Goal: Information Seeking & Learning: Find specific fact

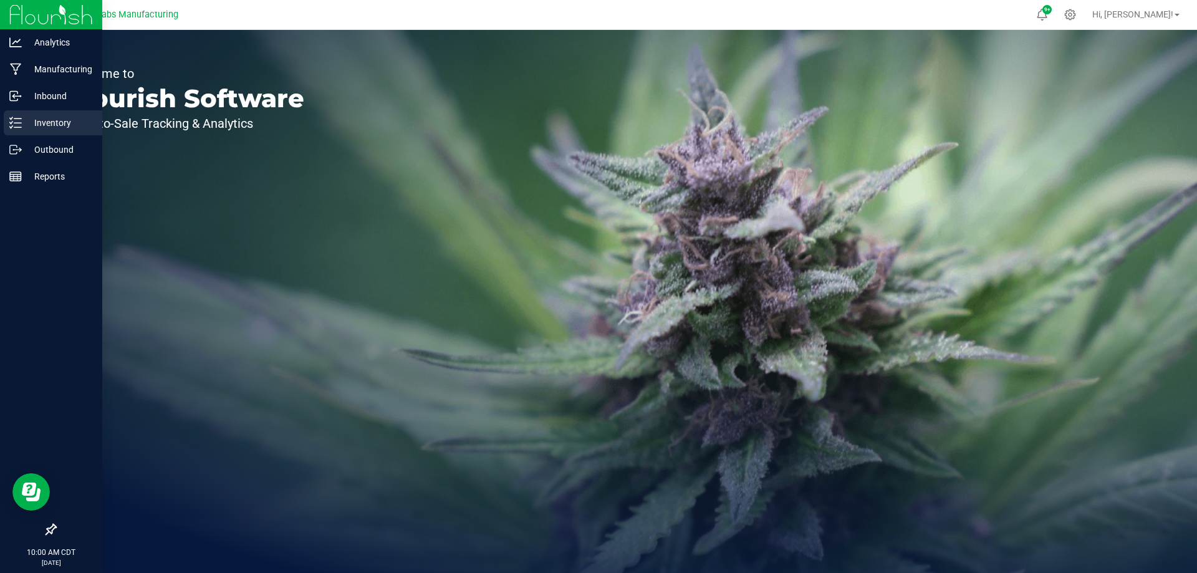
click at [45, 127] on p "Inventory" at bounding box center [59, 122] width 75 height 15
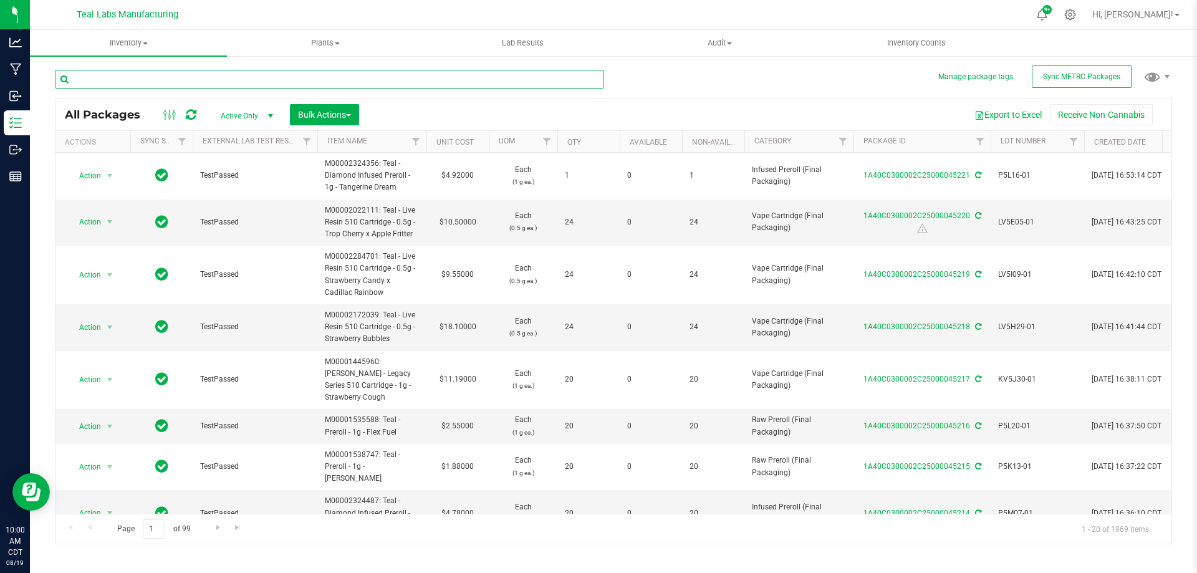
click at [201, 81] on input "text" at bounding box center [329, 79] width 549 height 19
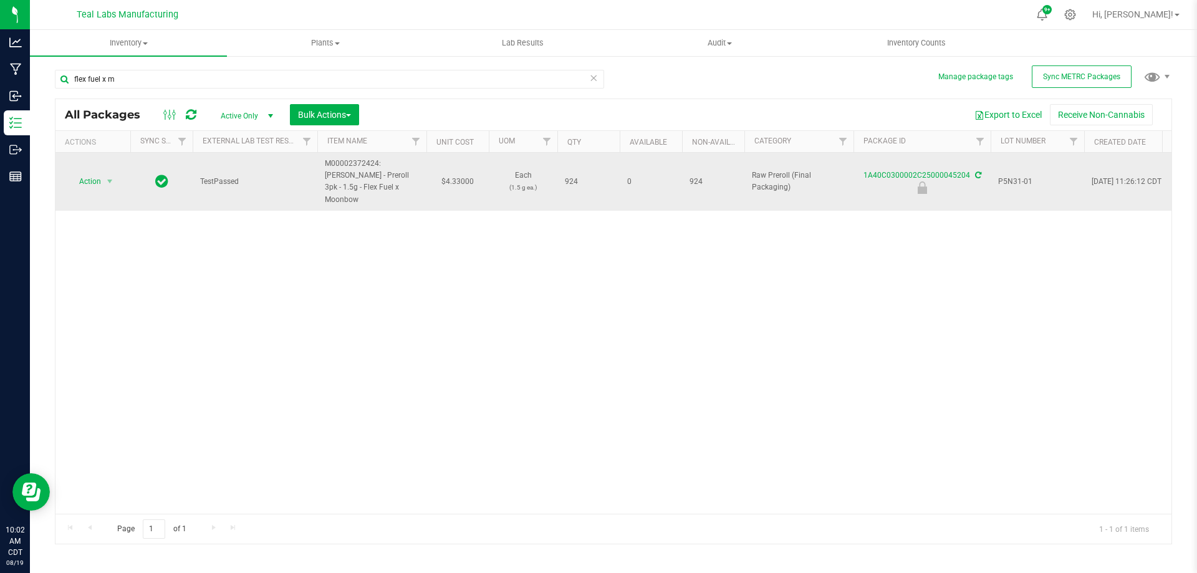
click at [1003, 176] on span "P5N31-01" at bounding box center [1037, 182] width 79 height 12
click at [1003, 173] on input "P5N31-01" at bounding box center [1034, 181] width 89 height 19
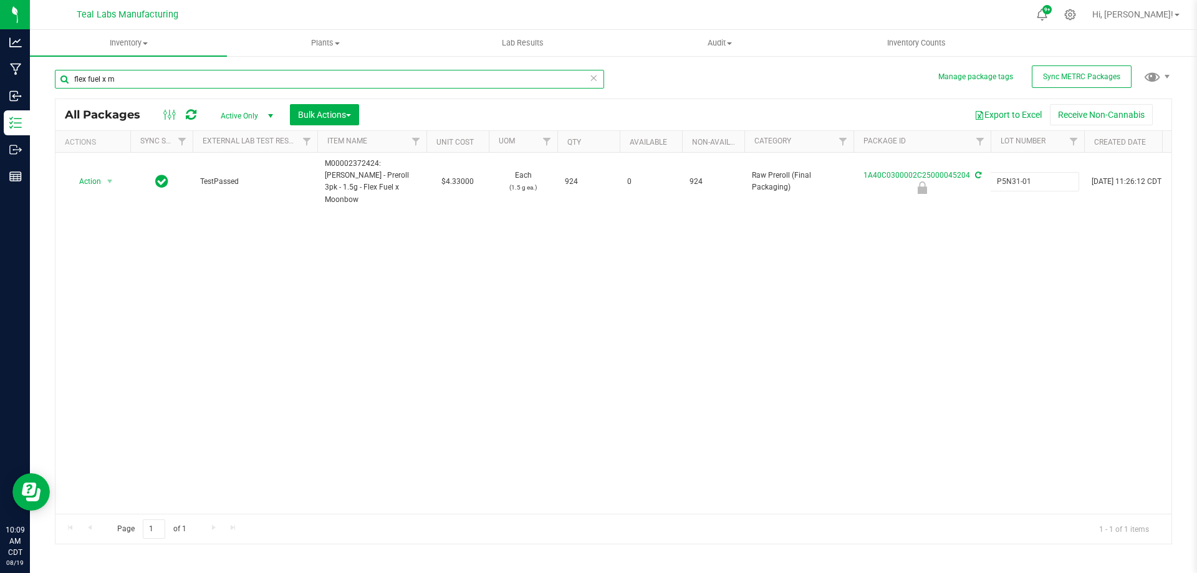
click at [326, 79] on input "flex fuel x m" at bounding box center [329, 79] width 549 height 19
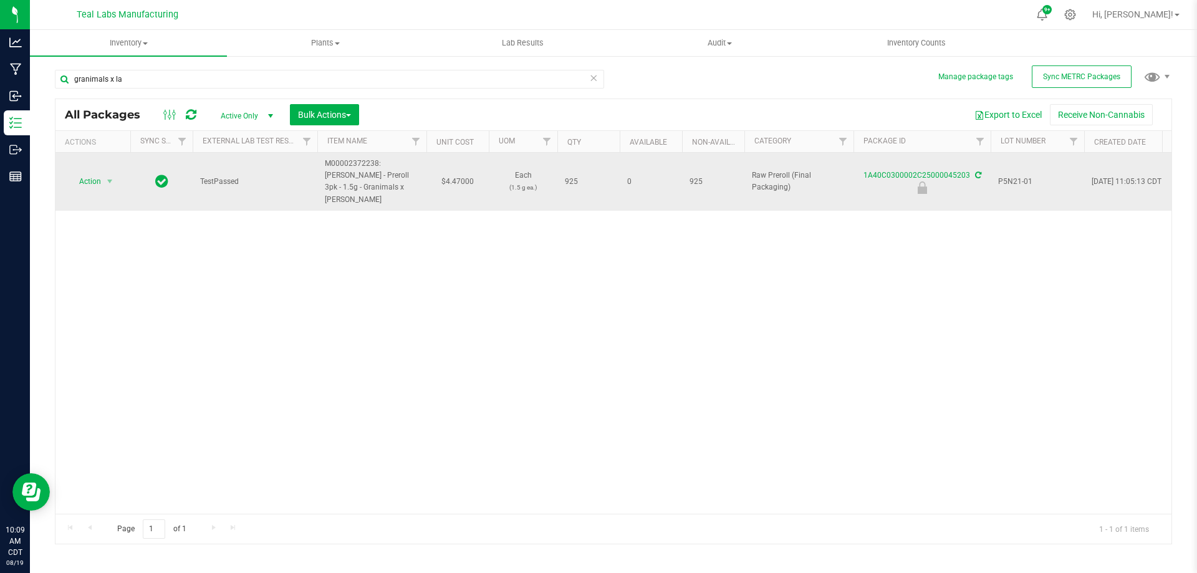
click at [1012, 176] on span "P5N21-01" at bounding box center [1037, 182] width 79 height 12
click at [1012, 174] on input "P5N21-01" at bounding box center [1034, 181] width 89 height 19
click at [1013, 174] on input "P5N21-01" at bounding box center [1034, 181] width 89 height 19
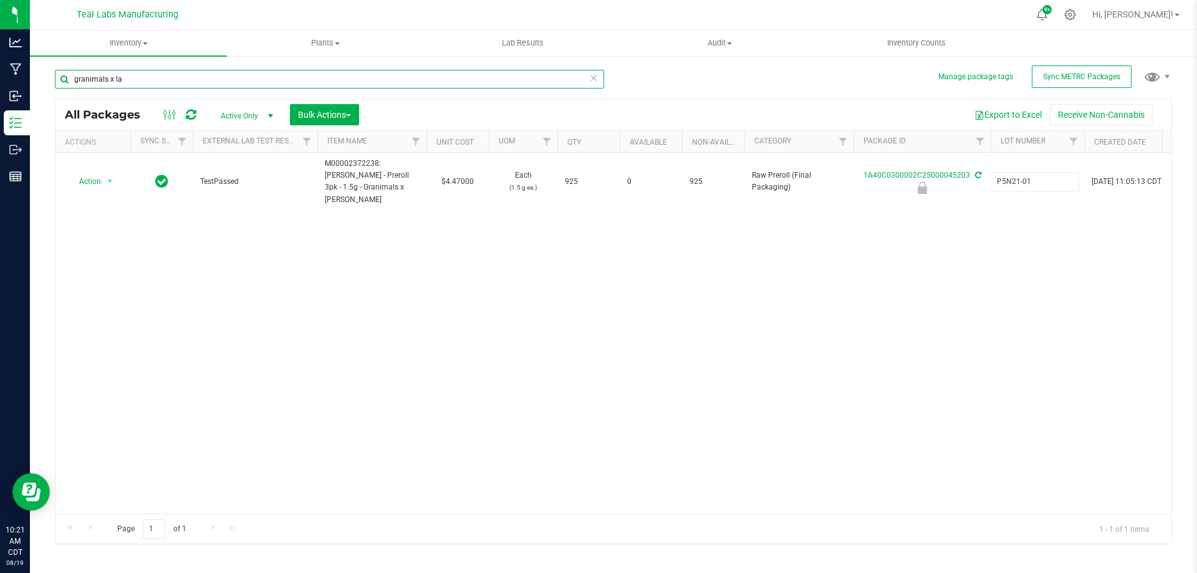
click at [239, 84] on input "granimals x la" at bounding box center [329, 79] width 549 height 19
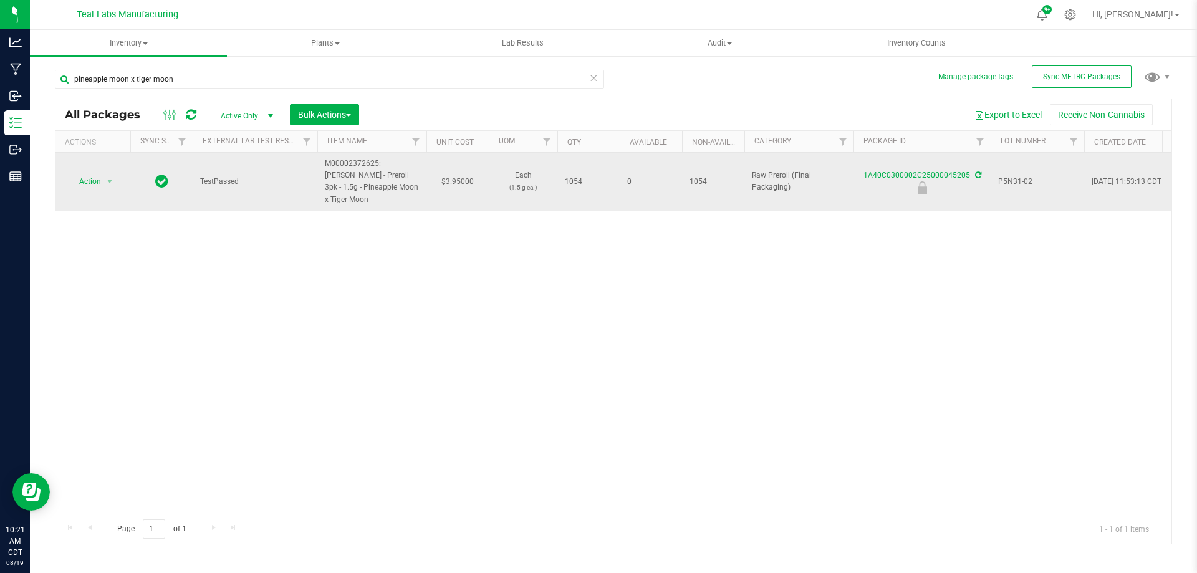
click at [1027, 176] on span "P5N31-02" at bounding box center [1037, 182] width 79 height 12
click at [1027, 176] on input "P5N31-02" at bounding box center [1034, 181] width 89 height 19
click at [203, 82] on input "pineapple moon x tiger moon" at bounding box center [329, 79] width 549 height 19
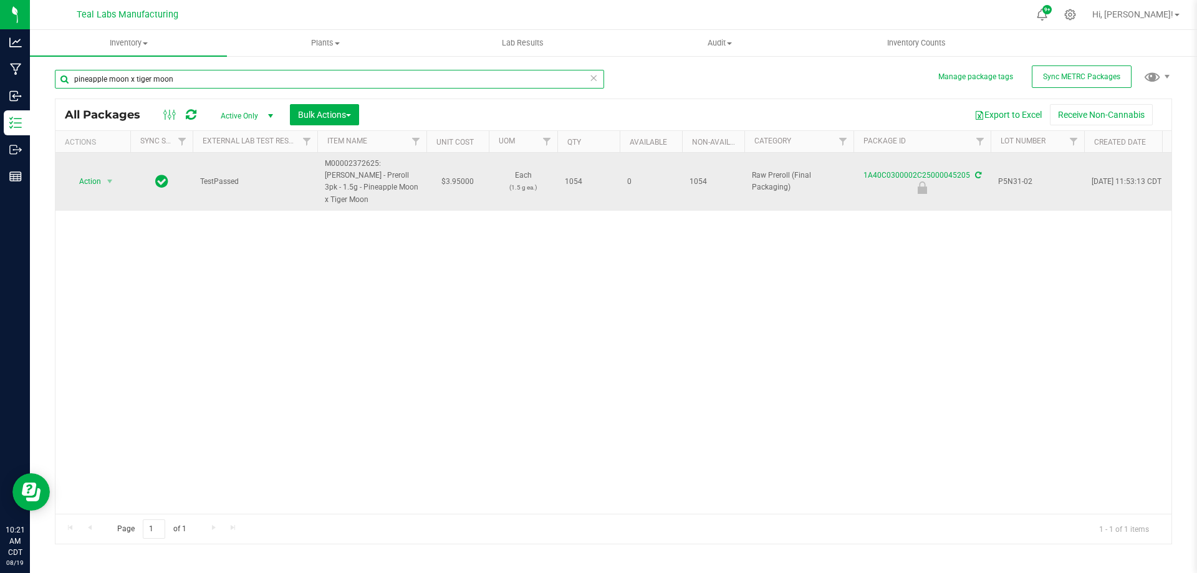
click at [203, 82] on input "pineapple moon x tiger moon" at bounding box center [329, 79] width 549 height 19
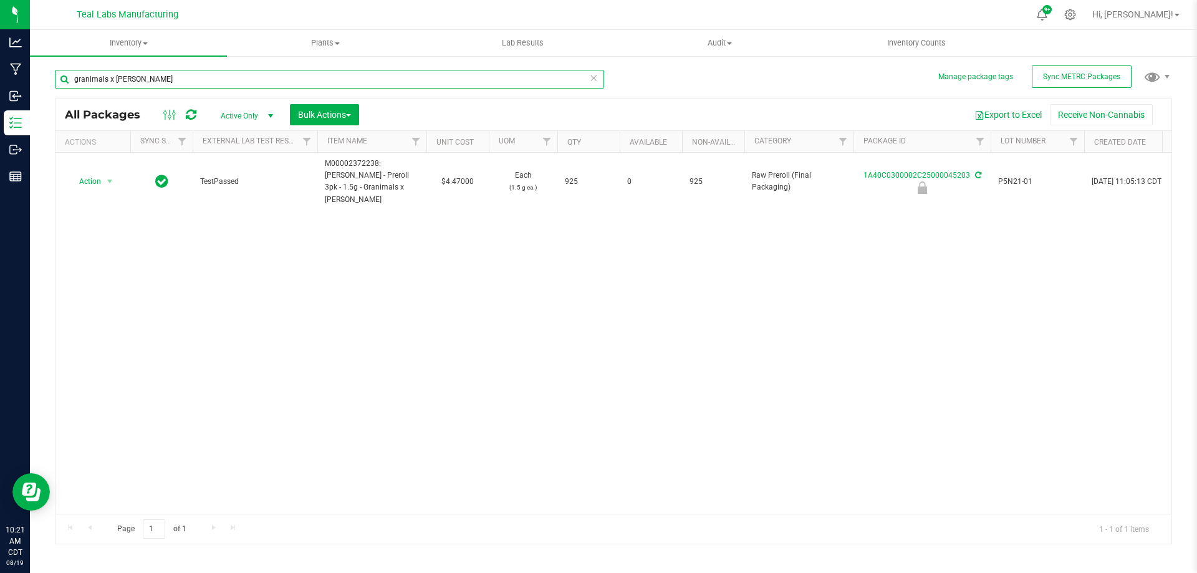
click at [203, 82] on input "granimals x [PERSON_NAME]" at bounding box center [329, 79] width 549 height 19
click at [410, 76] on input "pineapple moon x tiger moon" at bounding box center [329, 79] width 549 height 19
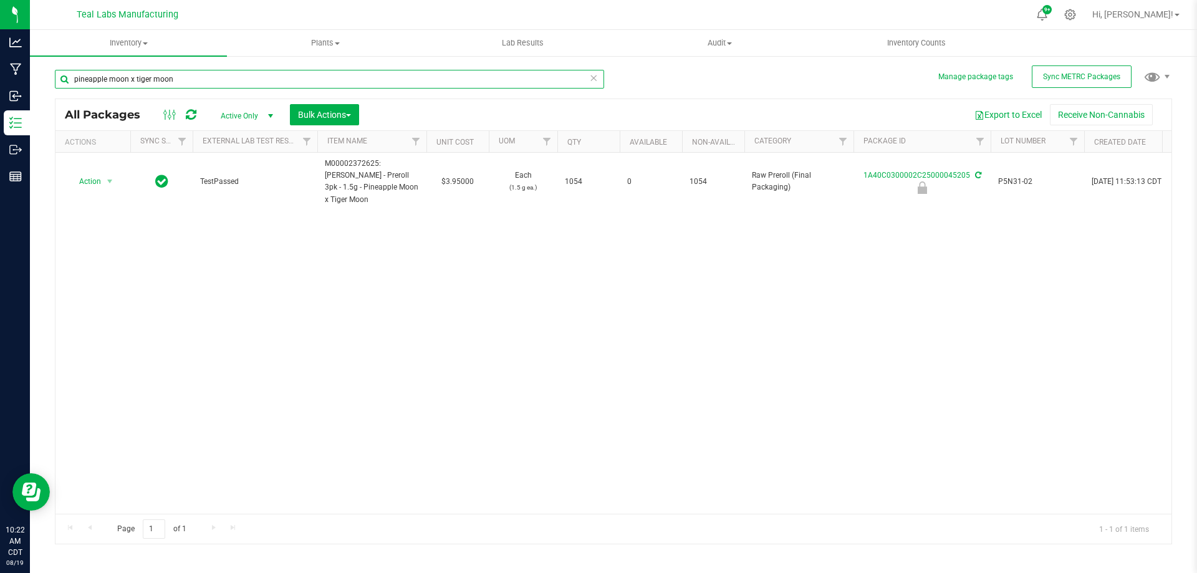
click at [410, 76] on input "pineapple moon x tiger moon" at bounding box center [329, 79] width 549 height 19
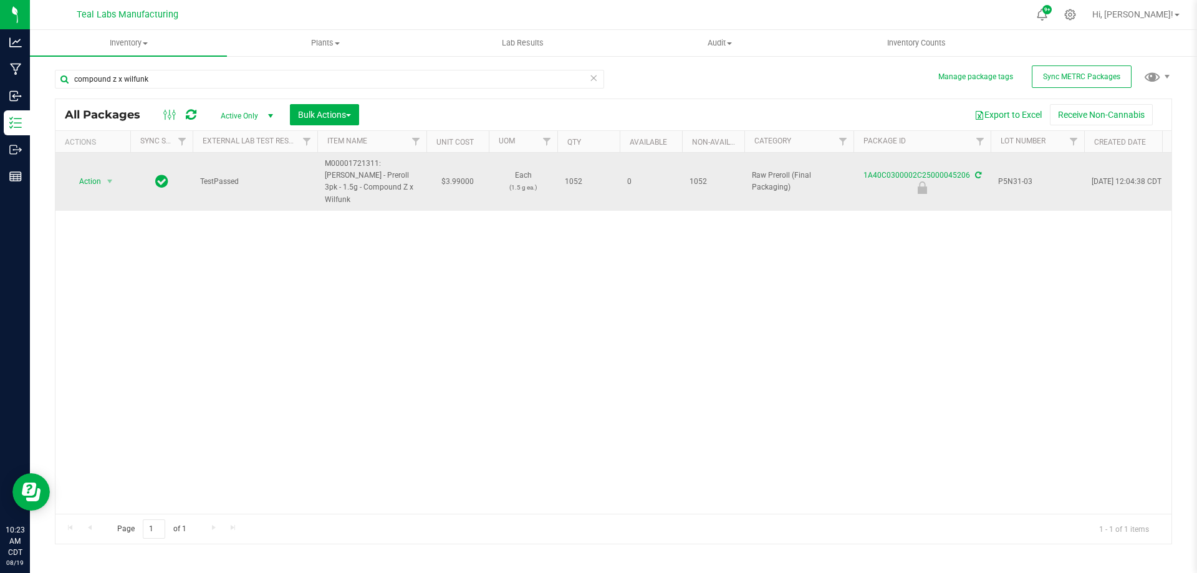
click at [1030, 176] on span "P5N31-03" at bounding box center [1037, 182] width 79 height 12
click at [1030, 173] on input "P5N31-03" at bounding box center [1034, 181] width 89 height 19
click at [1011, 172] on input "P5N31-03" at bounding box center [1034, 181] width 89 height 19
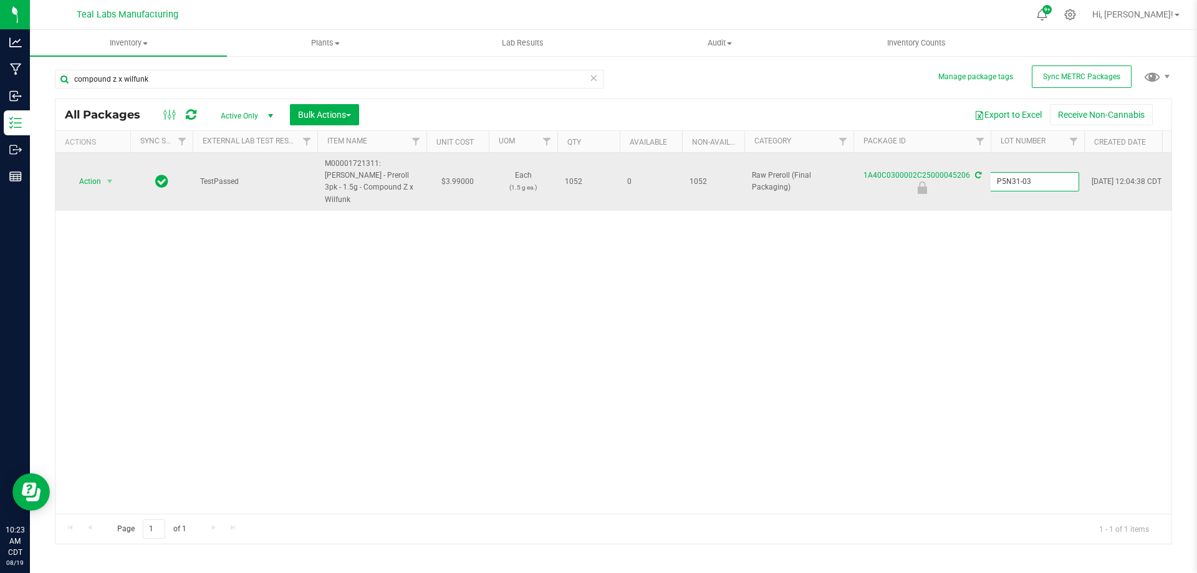
click at [1011, 172] on input "P5N31-03" at bounding box center [1034, 181] width 89 height 19
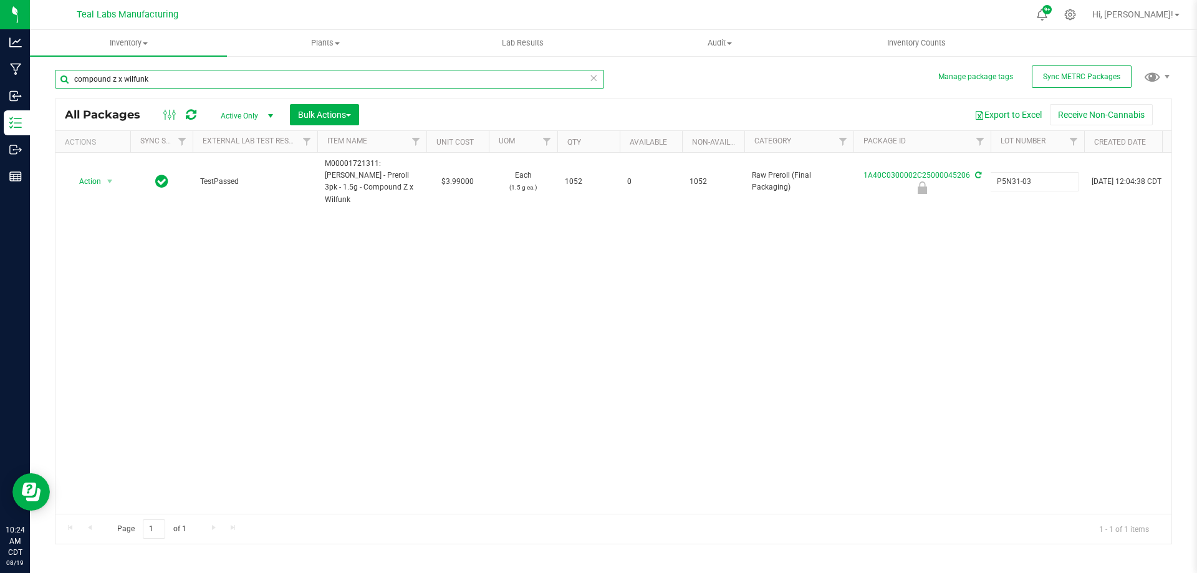
click at [156, 73] on input "compound z x wilfunk" at bounding box center [329, 79] width 549 height 19
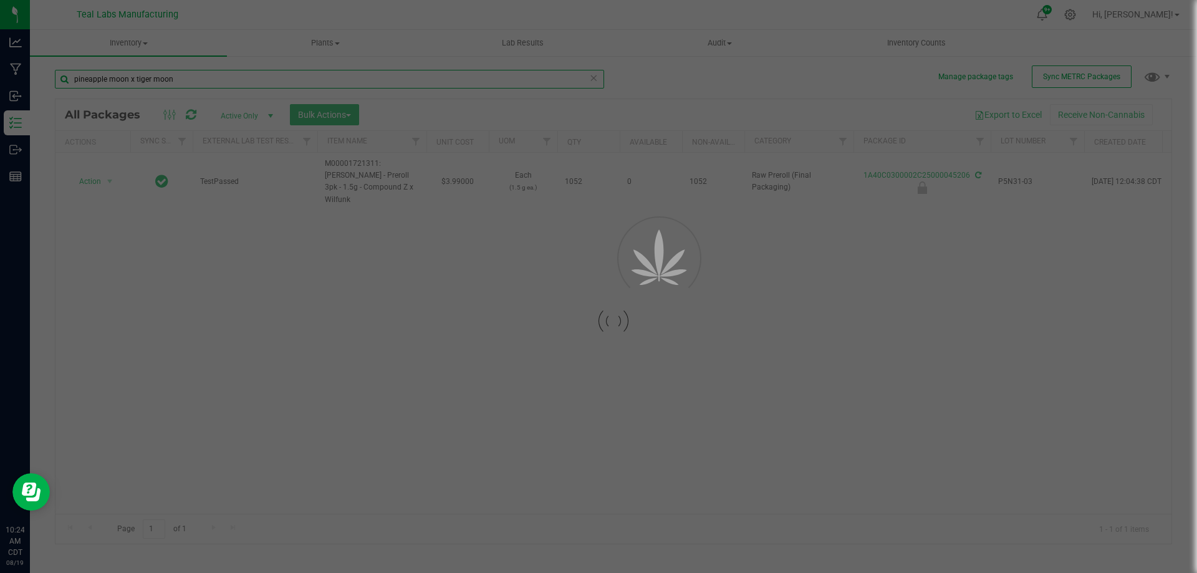
type input "pineapple moon x tiger moon"
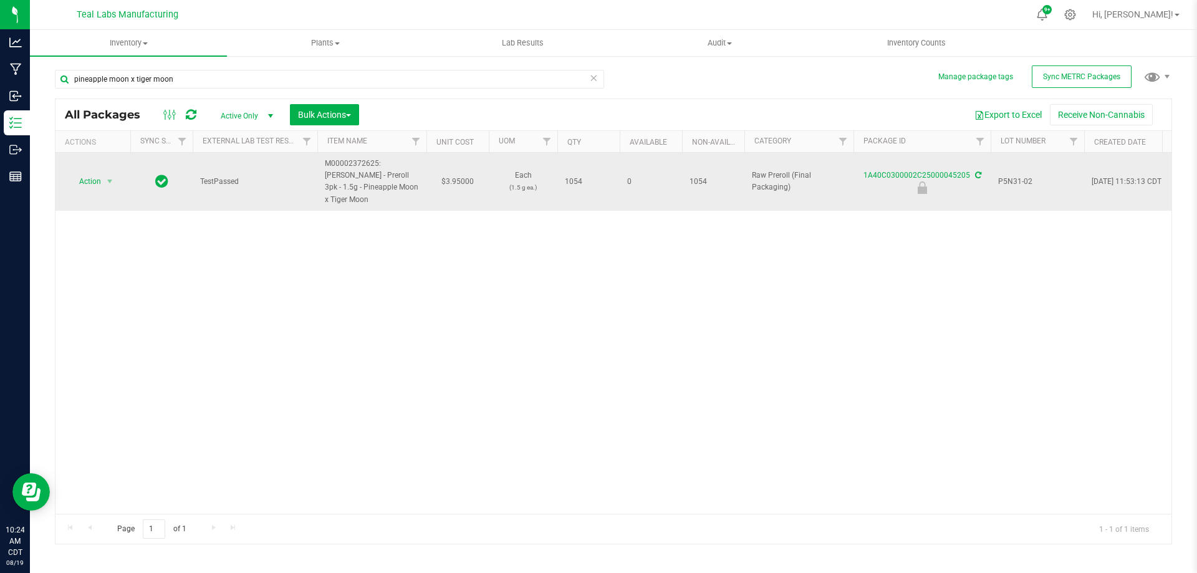
click at [998, 184] on span "P5N31-02" at bounding box center [1037, 182] width 79 height 12
click at [999, 183] on input "P5N31-02" at bounding box center [1034, 181] width 89 height 19
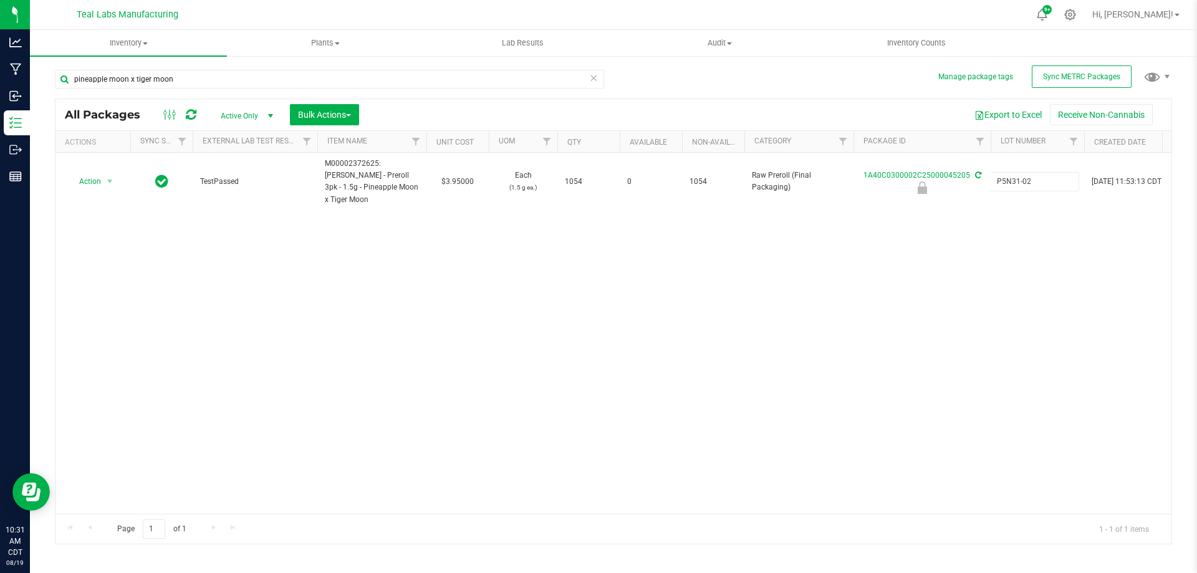
click at [828, 89] on div "pineapple moon x tiger moon All Packages Active Only Active Only Lab Samples Lo…" at bounding box center [613, 301] width 1117 height 486
